Goal: Task Accomplishment & Management: Use online tool/utility

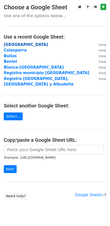
click at [16, 46] on strong "Cartagena" at bounding box center [26, 44] width 44 height 5
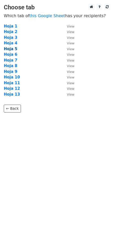
click at [13, 48] on strong "Hoja 5" at bounding box center [11, 49] width 14 height 5
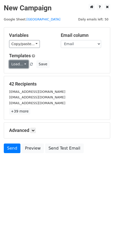
click at [25, 63] on link "Load..." at bounding box center [18, 64] width 19 height 8
click at [23, 76] on link "Mail servicios" at bounding box center [29, 76] width 40 height 8
click at [33, 130] on icon at bounding box center [33, 130] width 3 height 3
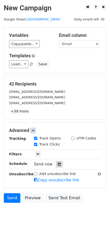
click at [58, 166] on icon at bounding box center [59, 164] width 3 height 4
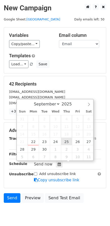
type input "[DATE] 12:00"
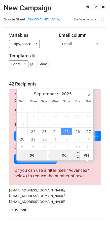
type input "06"
type input "[DATE] 18:00"
click at [63, 157] on input "00" at bounding box center [64, 155] width 31 height 10
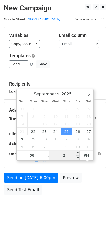
type input "20"
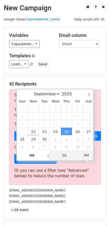
type input "[DATE] 06:20"
click at [85, 156] on span "PM" at bounding box center [87, 155] width 14 height 10
type input "20"
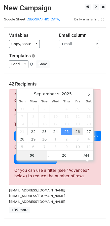
type input "[DATE] 06:20"
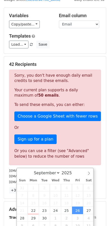
scroll to position [25, 0]
